Goal: Transaction & Acquisition: Book appointment/travel/reservation

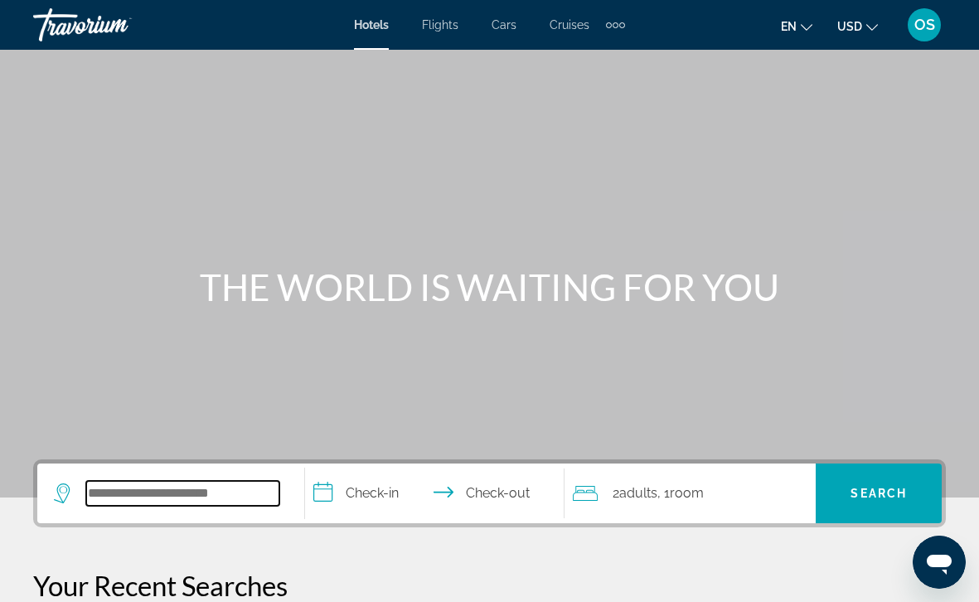
click at [227, 496] on input "Search hotel destination" at bounding box center [182, 493] width 193 height 25
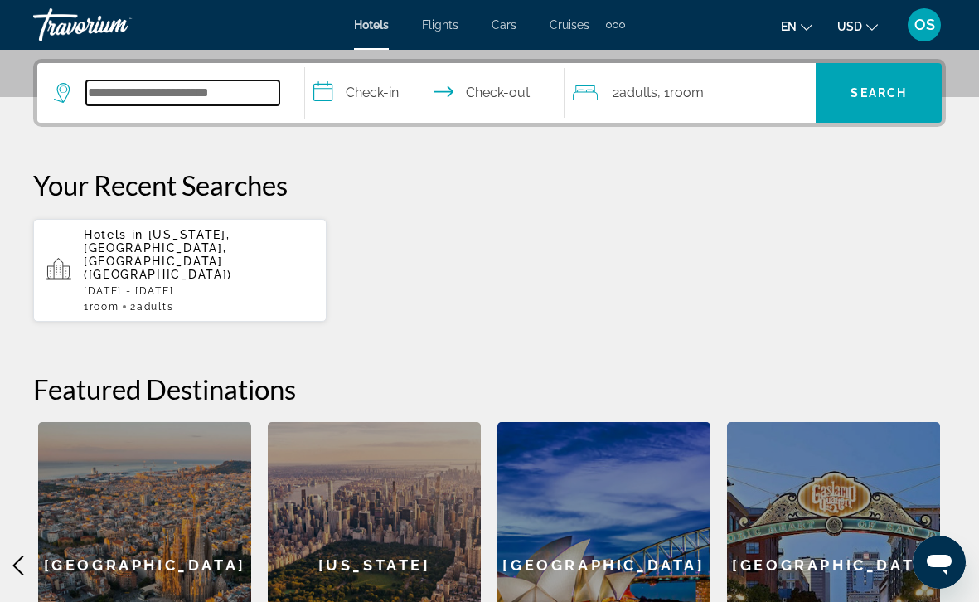
scroll to position [405, 0]
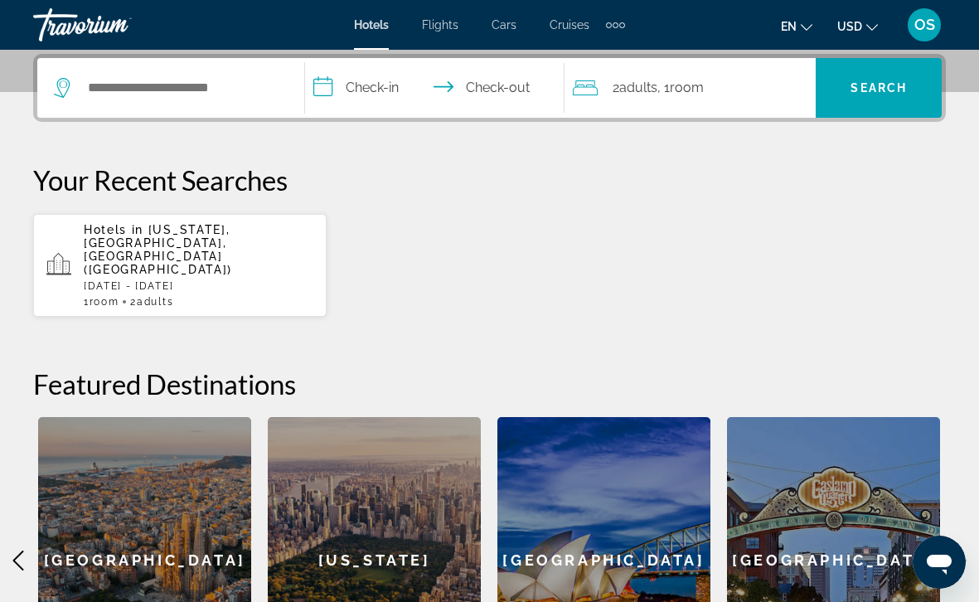
click at [180, 280] on p "[DATE] - [DATE]" at bounding box center [199, 286] width 230 height 12
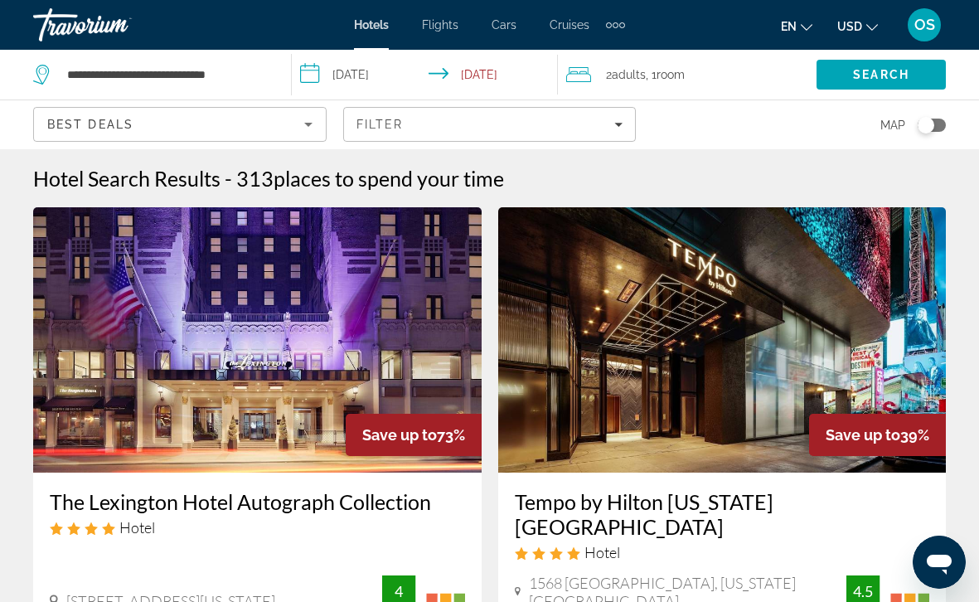
click at [393, 71] on input "**********" at bounding box center [428, 77] width 273 height 55
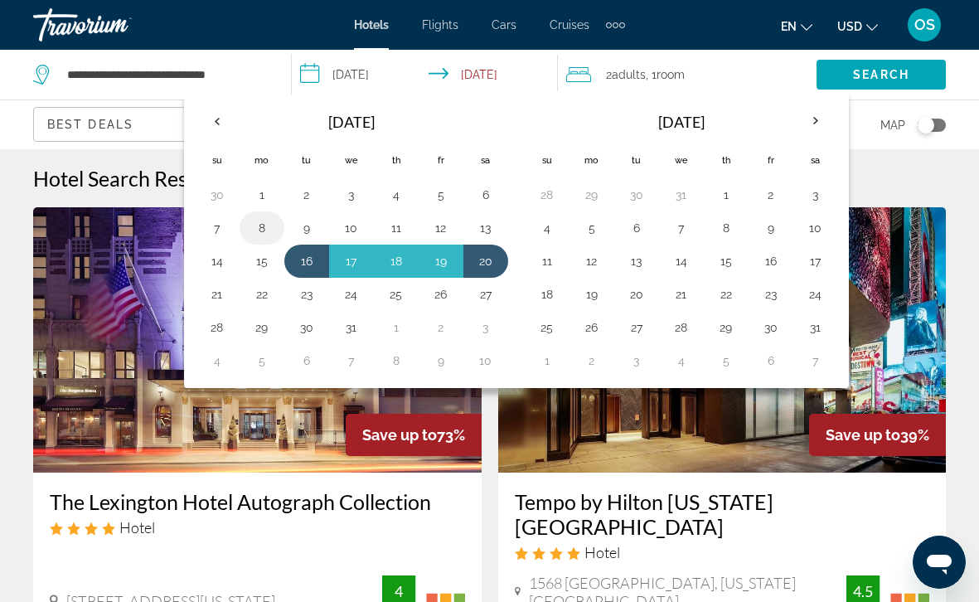
click at [264, 224] on button "8" at bounding box center [262, 227] width 27 height 23
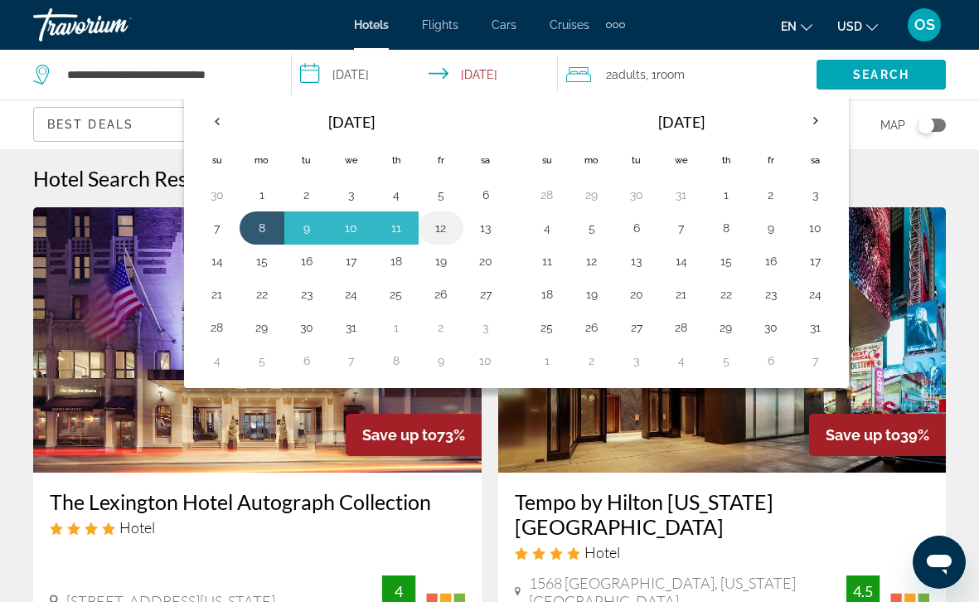
click at [442, 221] on button "12" at bounding box center [441, 227] width 27 height 23
type input "**********"
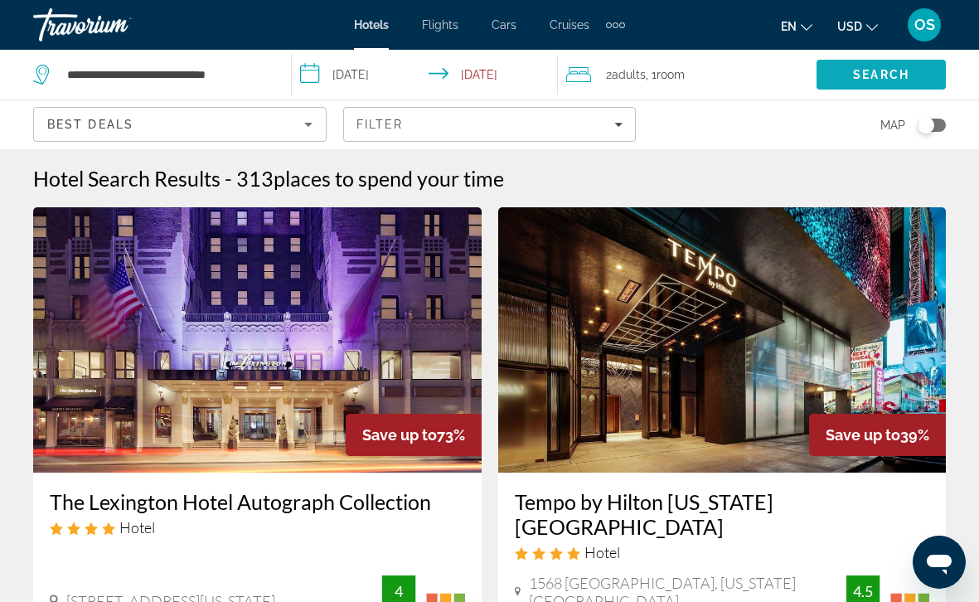
click at [885, 66] on span "Search" at bounding box center [880, 75] width 129 height 40
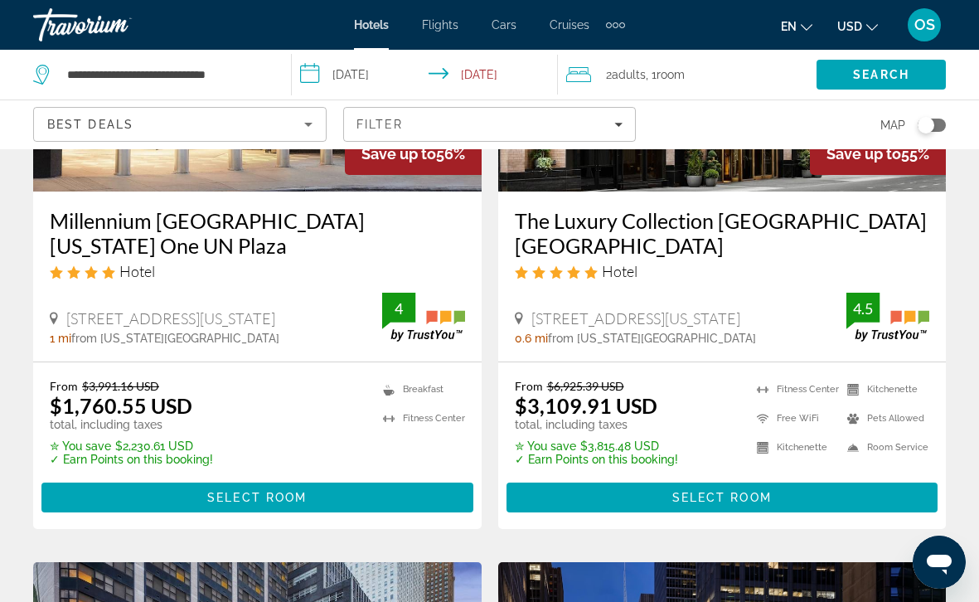
scroll to position [278, 0]
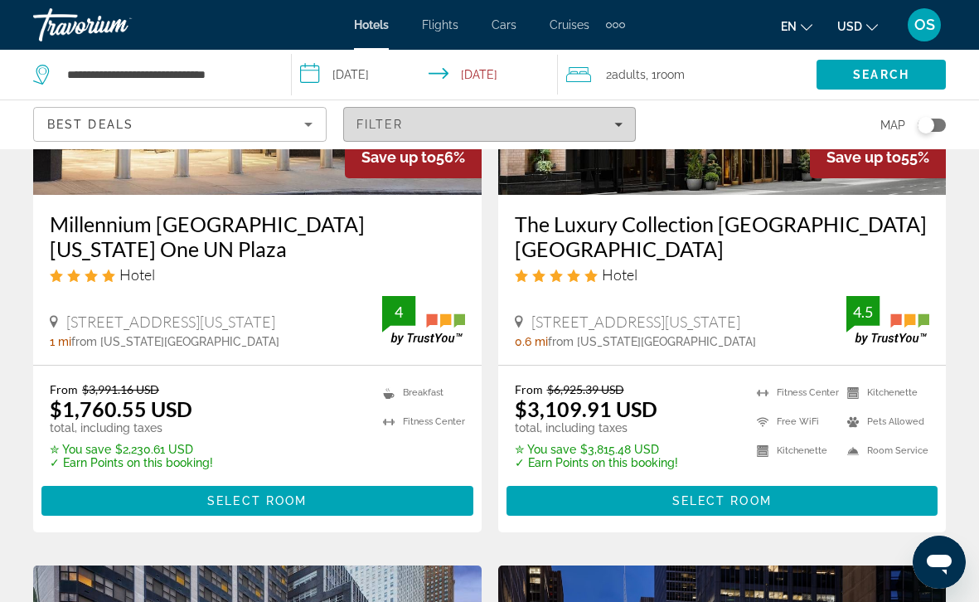
click at [615, 125] on icon "Filters" at bounding box center [618, 124] width 8 height 8
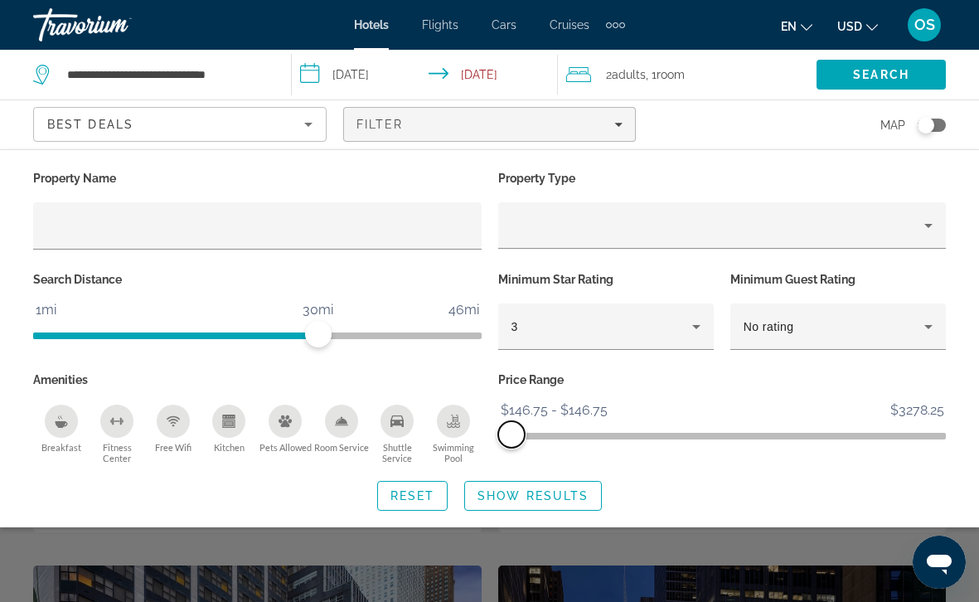
drag, startPoint x: 936, startPoint y: 436, endPoint x: 474, endPoint y: 441, distance: 461.6
click at [474, 441] on div "Property Name Property Type Search Distance 1mi 46mi 30mi Minimum Star Rating 3…" at bounding box center [489, 315] width 929 height 297
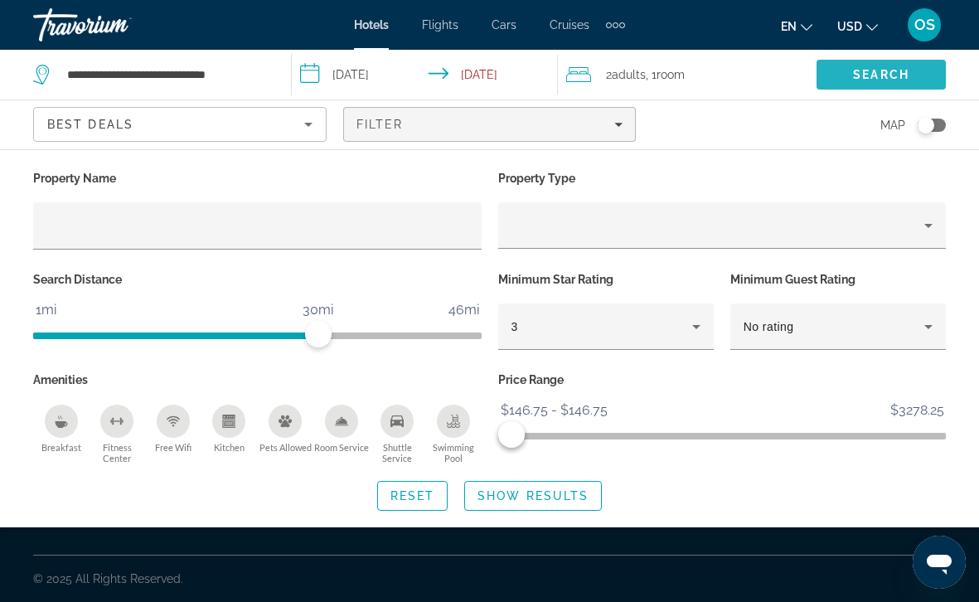
click at [907, 74] on span "Search" at bounding box center [881, 74] width 56 height 13
click at [865, 65] on span "Search" at bounding box center [880, 75] width 129 height 40
click at [865, 66] on span "Search" at bounding box center [880, 75] width 129 height 40
